Goal: Information Seeking & Learning: Learn about a topic

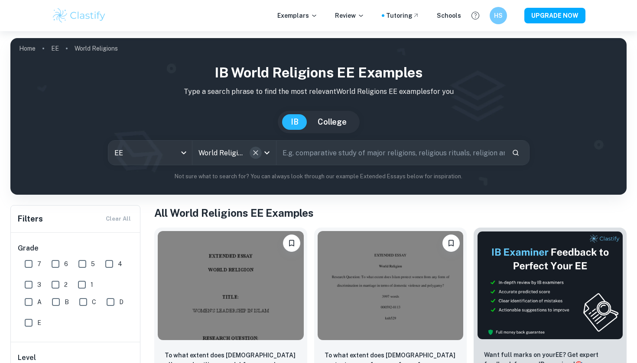
click at [252, 149] on button "Clear" at bounding box center [255, 153] width 12 height 12
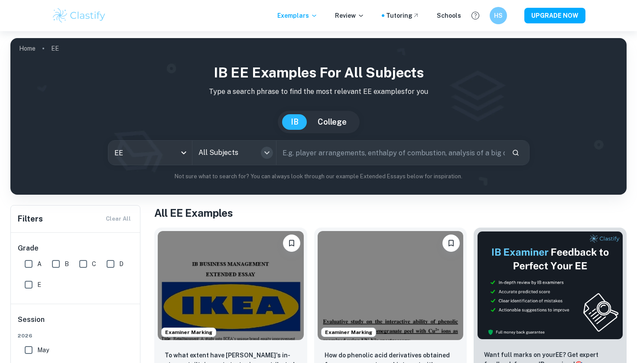
click at [267, 152] on icon "Open" at bounding box center [267, 153] width 10 height 10
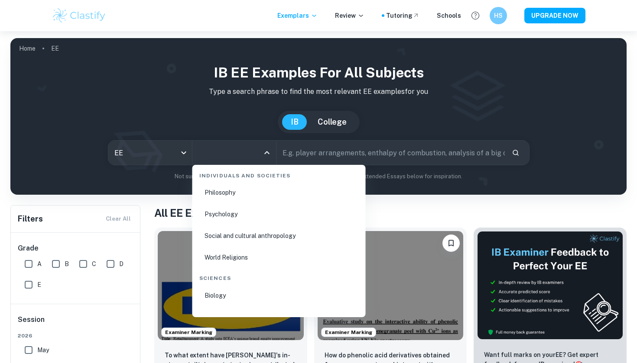
scroll to position [1183, 0]
click at [224, 214] on li "Psychology" at bounding box center [279, 215] width 166 height 20
type input "Psychology"
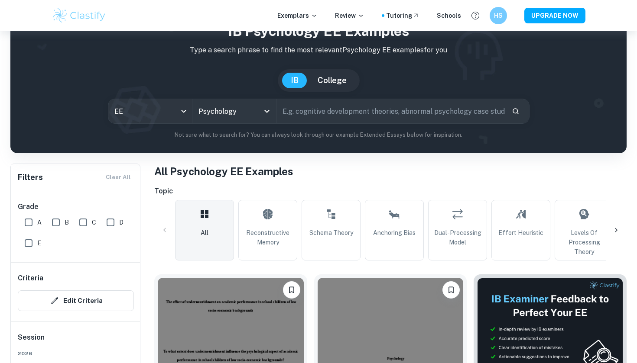
scroll to position [42, 0]
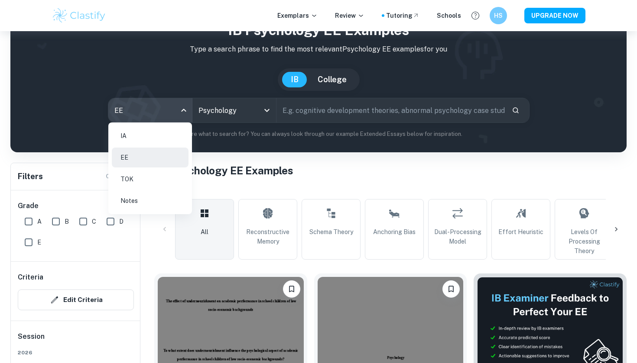
click at [174, 111] on body "We value your privacy We use cookies to enhance your browsing experience, serve…" at bounding box center [318, 170] width 637 height 363
click at [152, 135] on li "IA" at bounding box center [150, 136] width 77 height 20
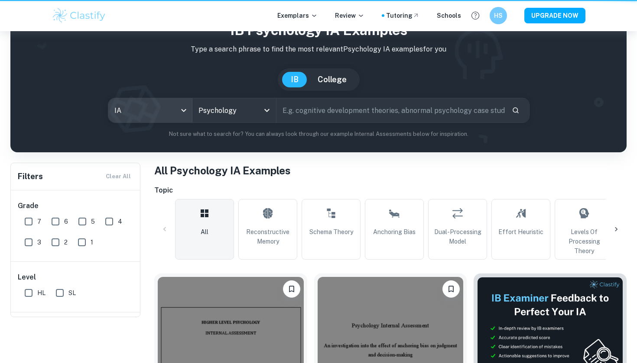
type input "ia"
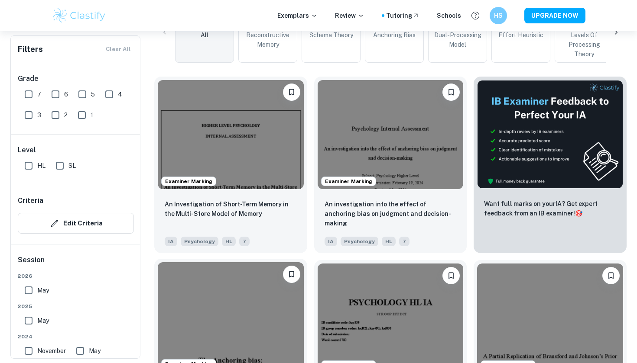
scroll to position [246, 0]
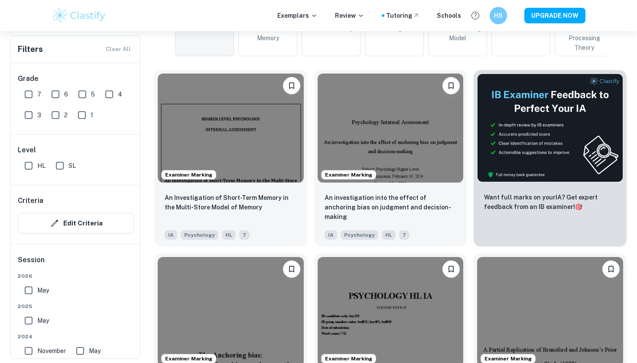
click at [28, 165] on input "HL" at bounding box center [28, 165] width 17 height 17
checkbox input "true"
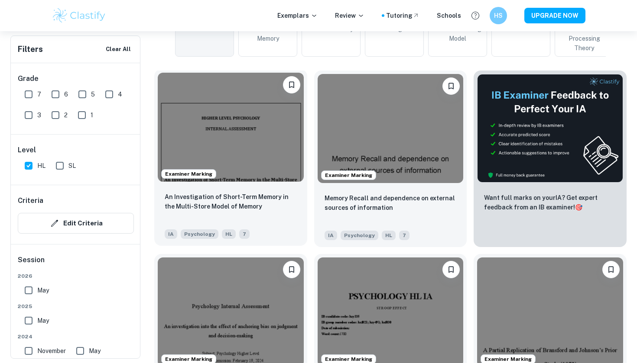
scroll to position [266, 0]
click at [223, 146] on img at bounding box center [231, 127] width 146 height 109
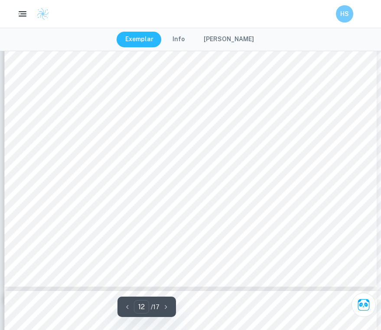
type input "13"
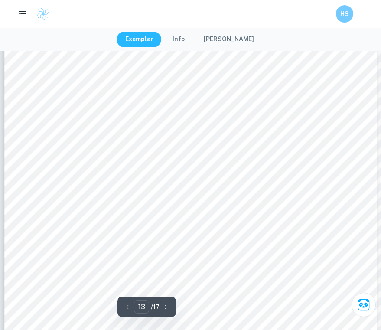
scroll to position [6150, 0]
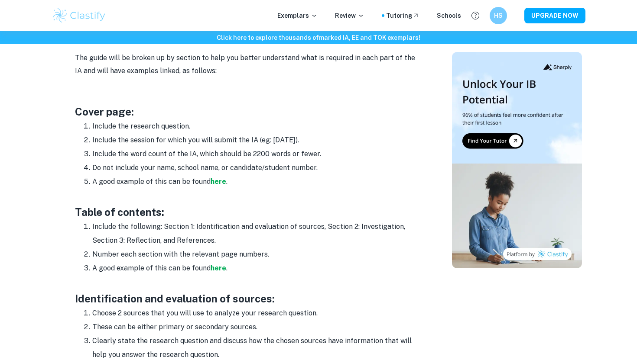
scroll to position [455, 0]
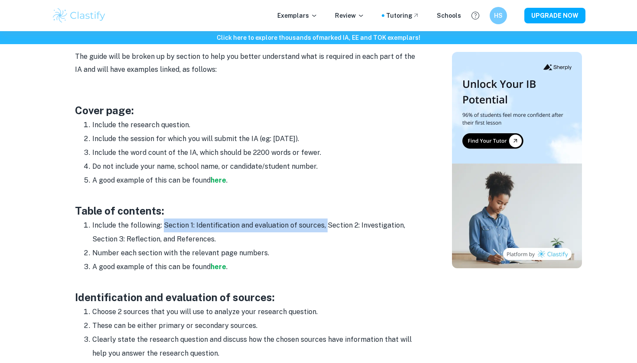
drag, startPoint x: 163, startPoint y: 223, endPoint x: 323, endPoint y: 221, distance: 160.2
click at [323, 222] on li "Include the following: Section 1: Identification and evaluation of sources, Sec…" at bounding box center [256, 233] width 329 height 28
copy li "Section 1: Identification and evaluation of sources,"
